Goal: Information Seeking & Learning: Check status

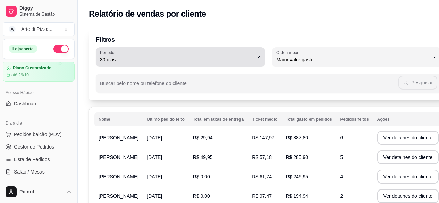
select select "30"
select select "HIGHEST_TOTAL_SPENT_WITH_ORDERS"
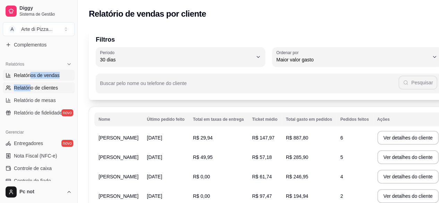
click at [58, 80] on link "Relatórios de vendas" at bounding box center [39, 75] width 72 height 11
select select "ALL"
select select "0"
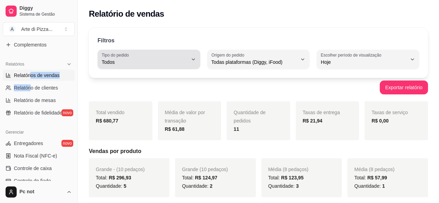
click at [191, 50] on button "Tipo do pedido Todos" at bounding box center [149, 59] width 103 height 19
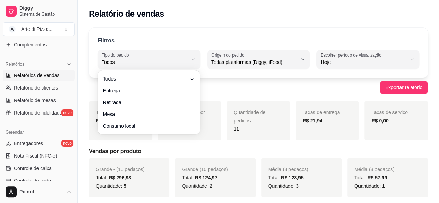
click at [267, 17] on div "Relatório de vendas" at bounding box center [258, 13] width 339 height 11
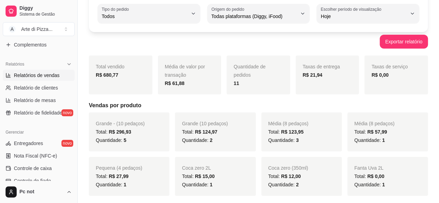
scroll to position [31, 0]
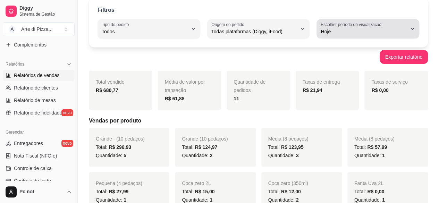
click at [375, 30] on span "Hoje" at bounding box center [364, 31] width 86 height 7
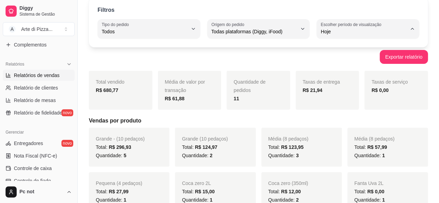
click at [359, 71] on span "7 dias" at bounding box center [364, 70] width 81 height 7
type input "7"
select select "7"
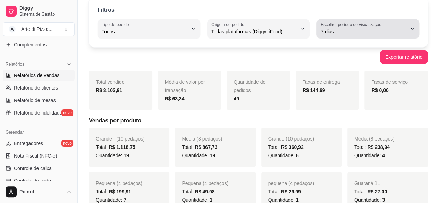
click at [355, 34] on span "7 dias" at bounding box center [364, 31] width 86 height 7
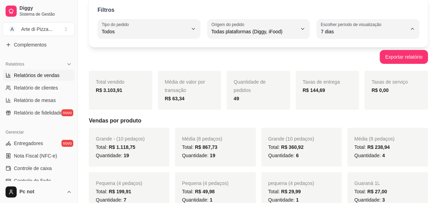
click at [349, 118] on span "Customizado" at bounding box center [364, 116] width 81 height 7
type input "-1"
select select "-1"
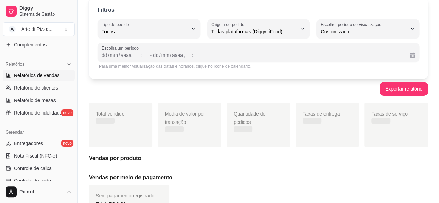
scroll to position [6, 0]
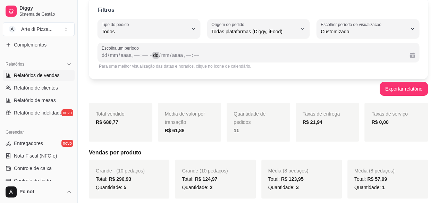
click at [366, 58] on div "dd / mm / aaaa , –– : ––" at bounding box center [278, 55] width 251 height 8
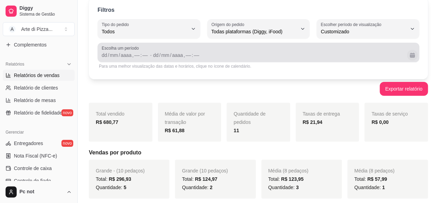
click at [414, 54] on button "Calendário" at bounding box center [412, 55] width 11 height 11
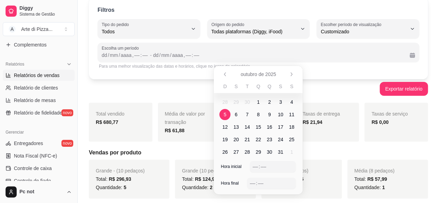
click at [227, 114] on span "5" at bounding box center [224, 114] width 11 height 11
click at [236, 105] on span "29" at bounding box center [237, 102] width 6 height 7
click at [236, 100] on span "29" at bounding box center [237, 102] width 6 height 7
click at [229, 76] on button "Anterior" at bounding box center [224, 74] width 11 height 11
click at [235, 154] on span "29" at bounding box center [237, 152] width 6 height 7
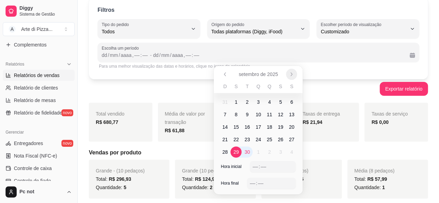
click at [289, 76] on icon "Próximo" at bounding box center [292, 75] width 6 height 6
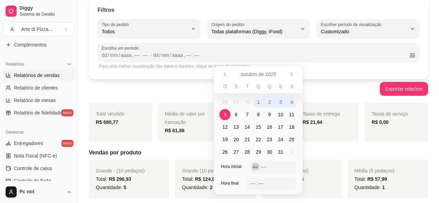
click at [256, 169] on div "––" at bounding box center [255, 166] width 7 height 7
click at [251, 185] on div "––" at bounding box center [252, 183] width 7 height 7
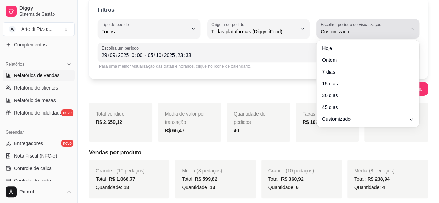
click at [339, 22] on label "Escolher período de visualização" at bounding box center [352, 25] width 63 height 6
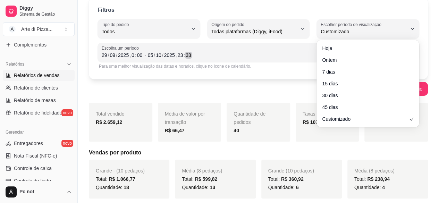
click at [290, 52] on div "[DATE] 23 : 33" at bounding box center [276, 55] width 256 height 8
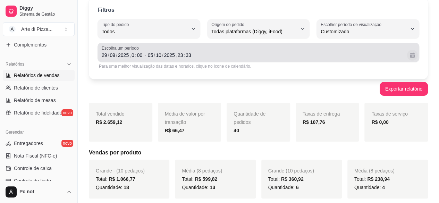
click at [417, 55] on button "Calendário" at bounding box center [412, 55] width 11 height 11
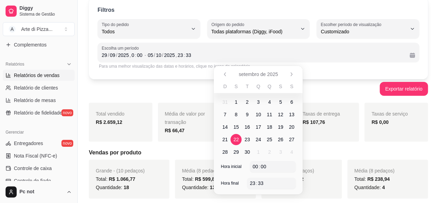
click at [233, 139] on span "22" at bounding box center [236, 139] width 11 height 11
click at [224, 152] on span "28" at bounding box center [226, 152] width 6 height 7
click at [238, 125] on span "15" at bounding box center [237, 127] width 6 height 7
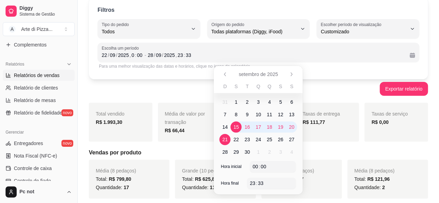
click at [229, 139] on span "21" at bounding box center [224, 139] width 11 height 11
click at [237, 116] on span "8" at bounding box center [236, 114] width 3 height 7
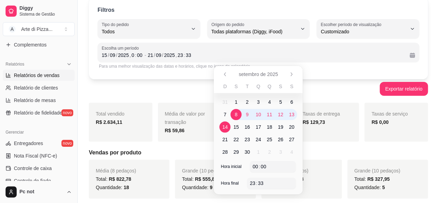
click at [228, 130] on span "14" at bounding box center [224, 127] width 11 height 11
click at [236, 153] on span "29" at bounding box center [237, 152] width 6 height 7
click at [239, 147] on td "29" at bounding box center [236, 152] width 11 height 13
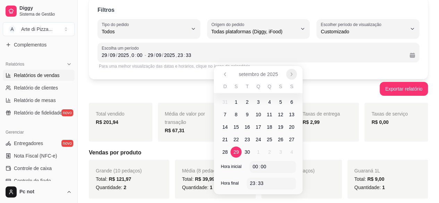
click at [288, 75] on button "Próximo" at bounding box center [292, 74] width 11 height 11
click at [225, 113] on span "5" at bounding box center [225, 114] width 3 height 7
click at [224, 72] on icon "Anterior" at bounding box center [226, 75] width 6 height 6
click at [240, 153] on span "29" at bounding box center [236, 152] width 11 height 11
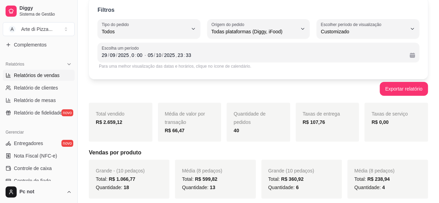
click at [170, 84] on div "Exportar relatório" at bounding box center [258, 89] width 339 height 14
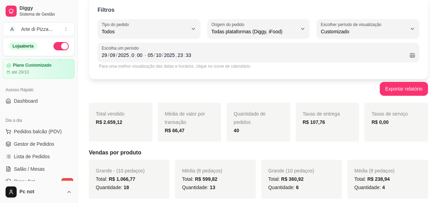
scroll to position [0, 0]
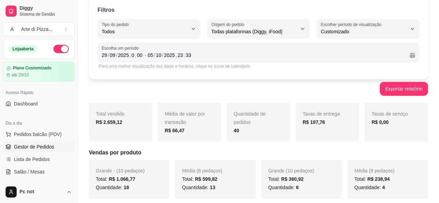
click at [30, 147] on span "Gestor de Pedidos" at bounding box center [34, 146] width 40 height 7
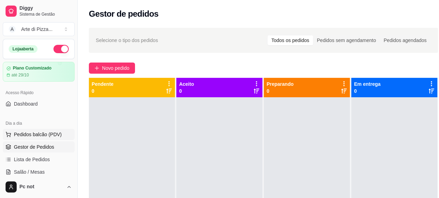
click at [43, 129] on button "Pedidos balcão (PDV)" at bounding box center [39, 134] width 72 height 11
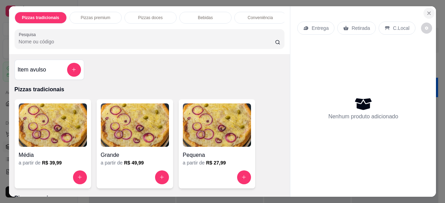
click at [426, 11] on icon "Close" at bounding box center [429, 13] width 6 height 6
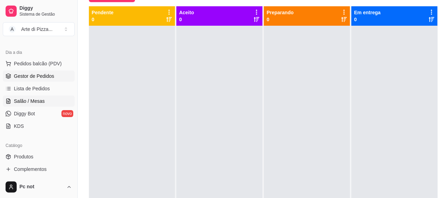
scroll to position [78, 0]
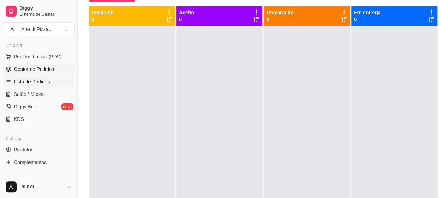
click at [53, 84] on link "Lista de Pedidos" at bounding box center [39, 81] width 72 height 11
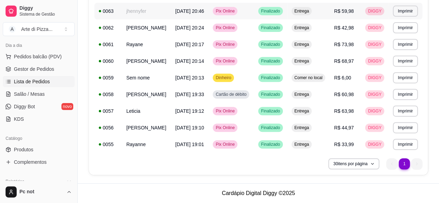
scroll to position [161, 0]
click at [374, 162] on button "30 itens por página" at bounding box center [353, 163] width 49 height 11
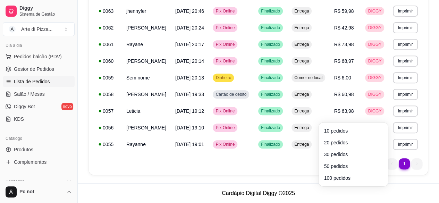
click at [281, 162] on div "30 itens por página 1 1" at bounding box center [258, 163] width 328 height 11
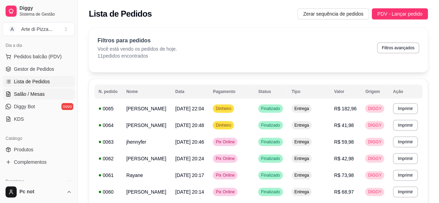
scroll to position [0, 0]
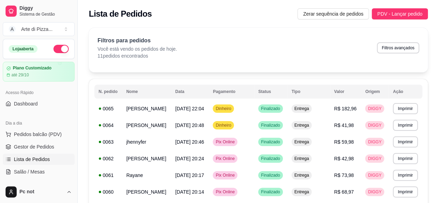
click at [58, 51] on button "button" at bounding box center [60, 49] width 15 height 8
